Goal: Find specific page/section: Find specific page/section

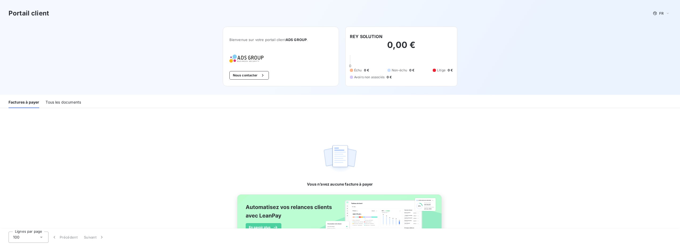
click at [74, 104] on div "Tous les documents" at bounding box center [63, 102] width 35 height 11
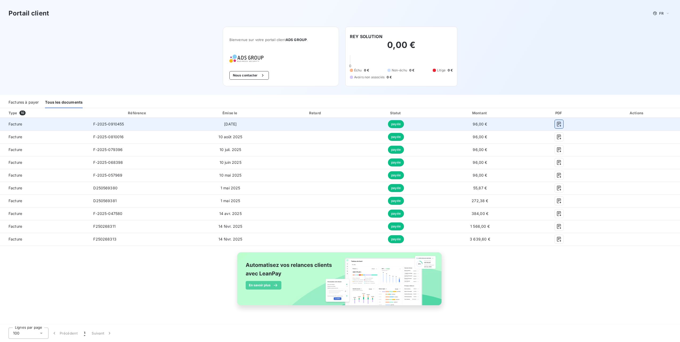
click at [557, 125] on icon "button" at bounding box center [559, 124] width 4 height 5
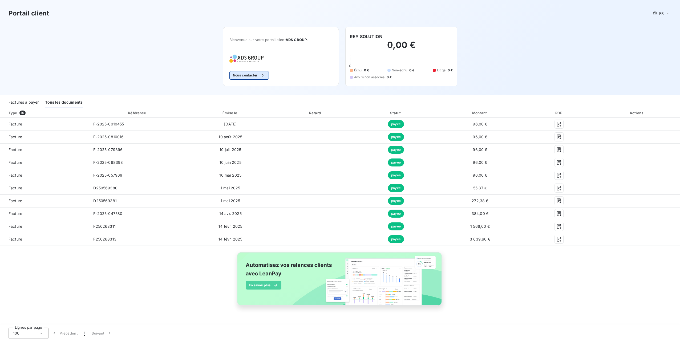
click at [262, 75] on icon "button" at bounding box center [262, 75] width 5 height 5
